Goal: Information Seeking & Learning: Check status

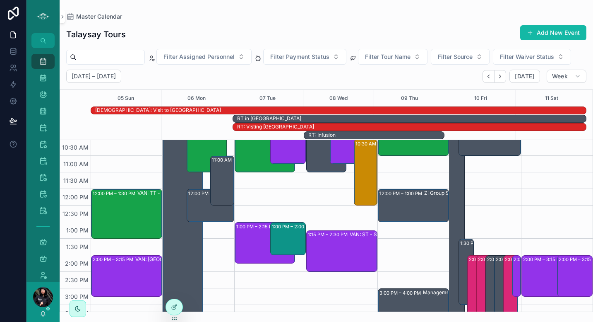
scroll to position [154, 0]
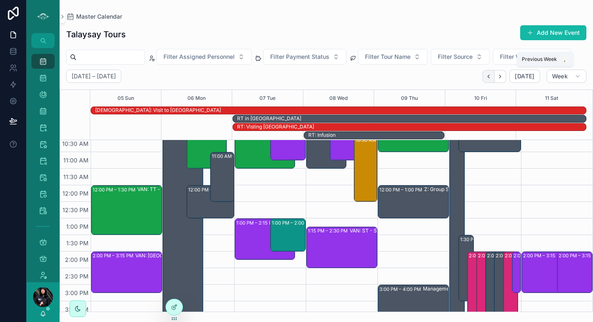
click at [488, 76] on icon "Back" at bounding box center [489, 76] width 6 height 6
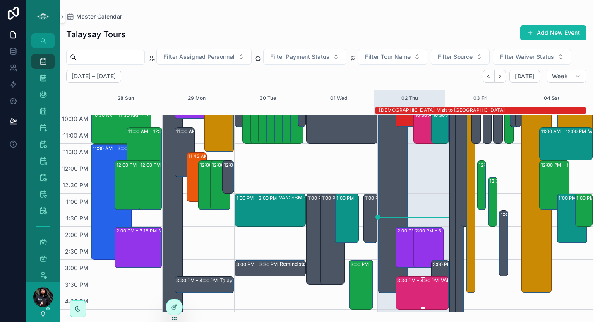
click at [413, 286] on div "3:30 PM – 4:30 PM VAN: TO - [PERSON_NAME] (3) [PERSON_NAME], TW:PFCR-VBCU" at bounding box center [422, 292] width 51 height 31
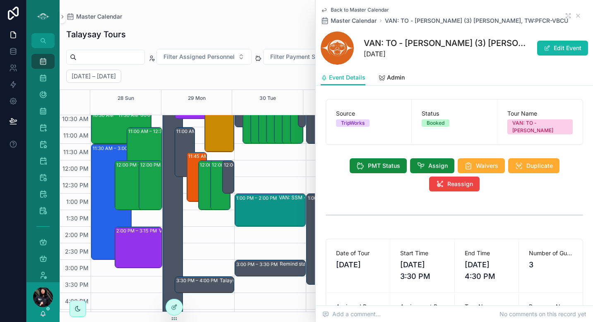
click at [266, 81] on div "[DATE] – [DATE] [DATE] Week" at bounding box center [327, 76] width 534 height 13
click at [575, 18] on icon "scrollable content" at bounding box center [578, 15] width 7 height 7
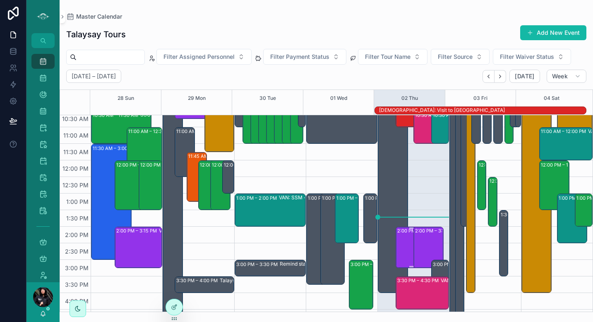
click at [405, 240] on div "2:00 PM – 3:15 PM VAN: [GEOGRAPHIC_DATA][PERSON_NAME] (2) [PERSON_NAME], TW:PRD…" at bounding box center [411, 247] width 28 height 40
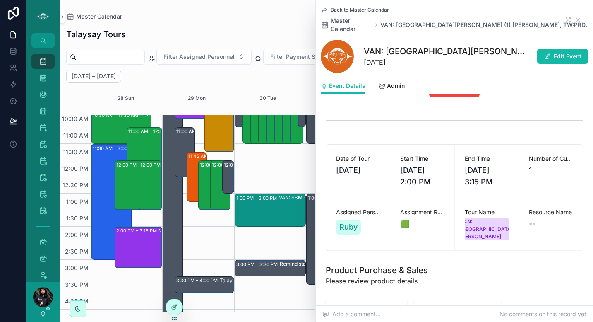
scroll to position [87, 0]
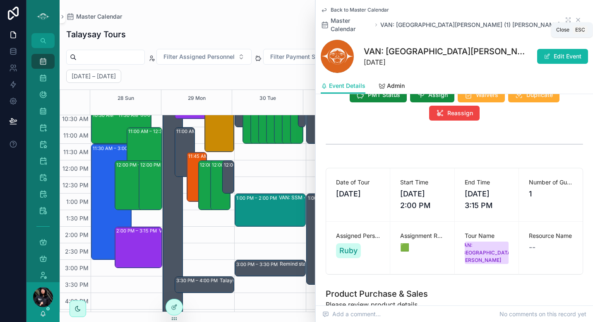
click at [575, 17] on icon "scrollable content" at bounding box center [578, 20] width 7 height 7
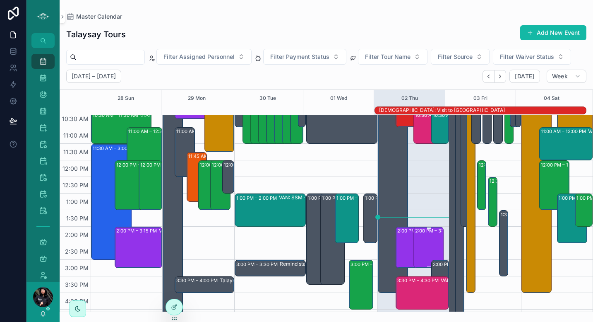
click at [425, 238] on div "2:00 PM – 3:15 PM VAN: [GEOGRAPHIC_DATA][PERSON_NAME] (11) [PERSON_NAME], TW:BG…" at bounding box center [429, 247] width 28 height 40
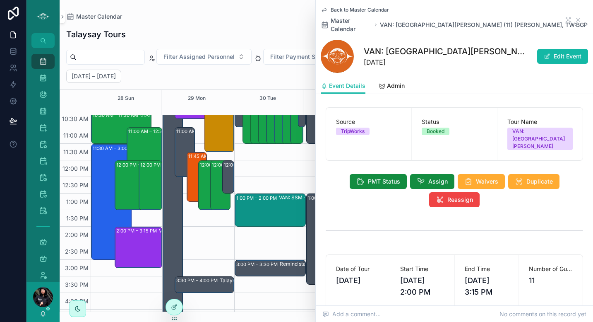
click at [323, 10] on icon "scrollable content" at bounding box center [324, 10] width 4 height 3
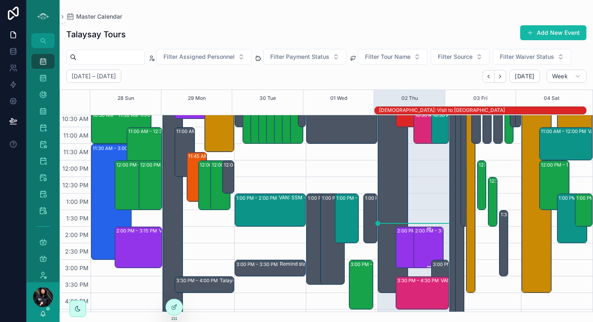
click at [420, 245] on div "2:00 PM – 3:15 PM VAN: [GEOGRAPHIC_DATA][PERSON_NAME] (11) [PERSON_NAME], TW:BG…" at bounding box center [429, 247] width 28 height 40
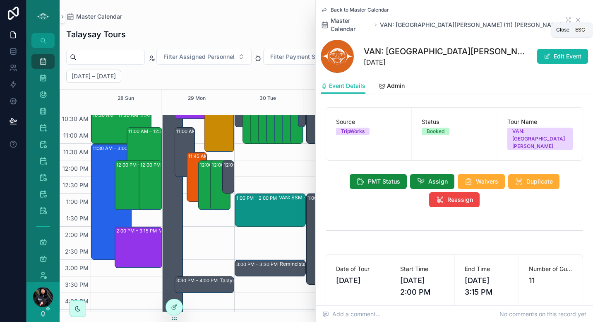
click at [575, 17] on icon "scrollable content" at bounding box center [578, 20] width 7 height 7
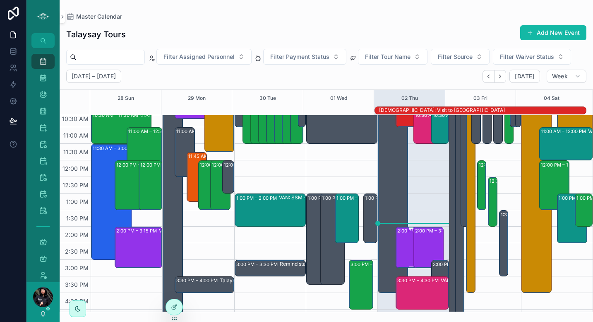
click at [397, 245] on div "2:00 PM – 3:15 PM VAN: [GEOGRAPHIC_DATA][PERSON_NAME] (1) [PERSON_NAME], TW:PRD…" at bounding box center [411, 247] width 28 height 40
